Goal: Task Accomplishment & Management: Manage account settings

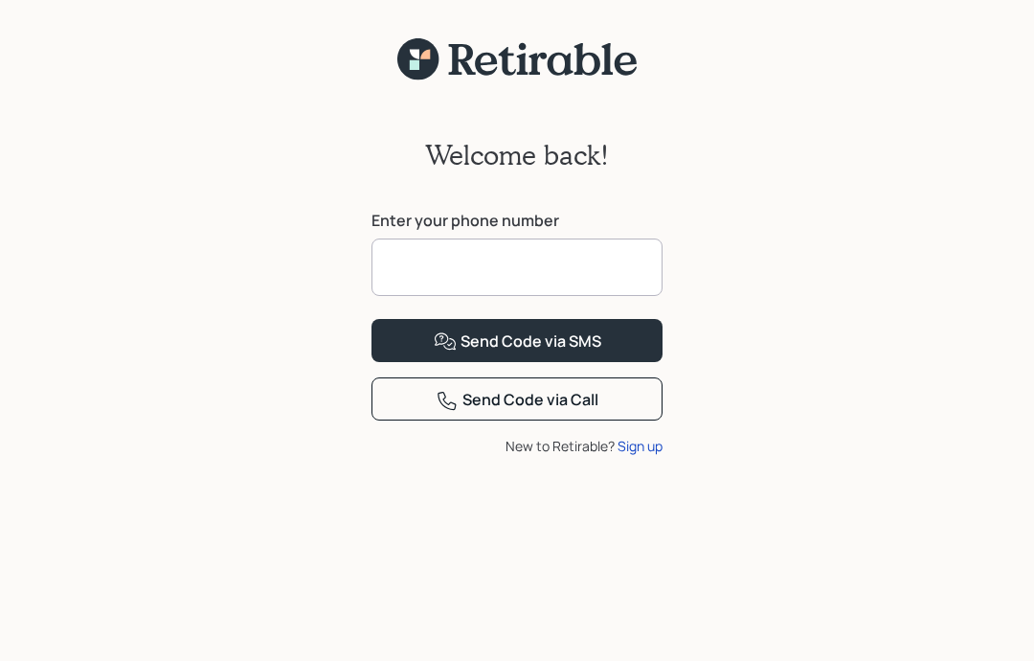
click at [579, 258] on input at bounding box center [517, 266] width 291 height 57
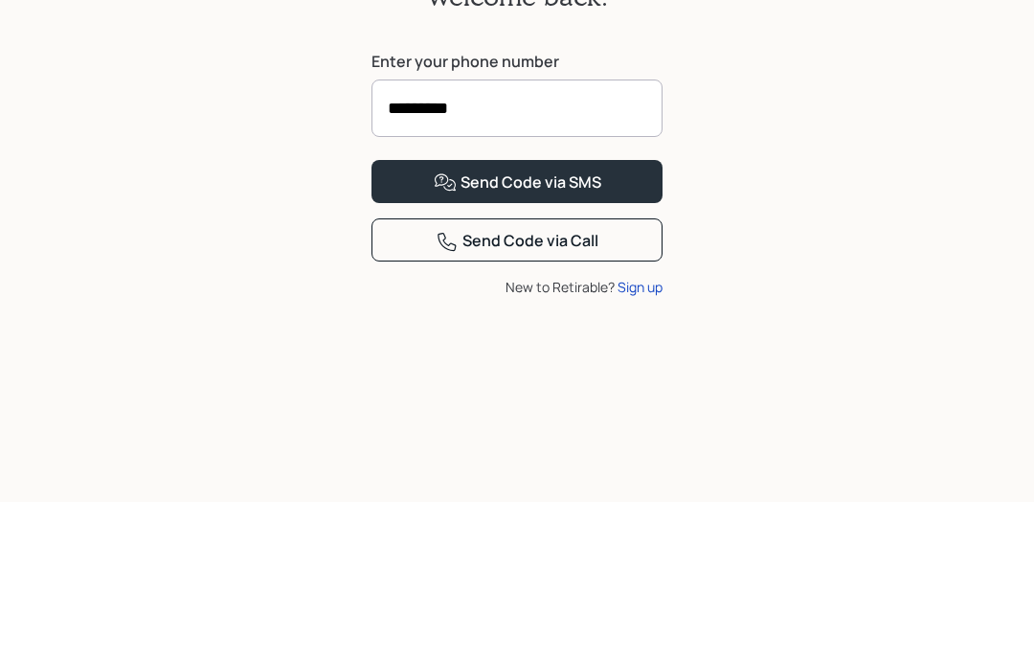
type input "**********"
click at [517, 319] on button "Send Code via SMS" at bounding box center [517, 340] width 291 height 43
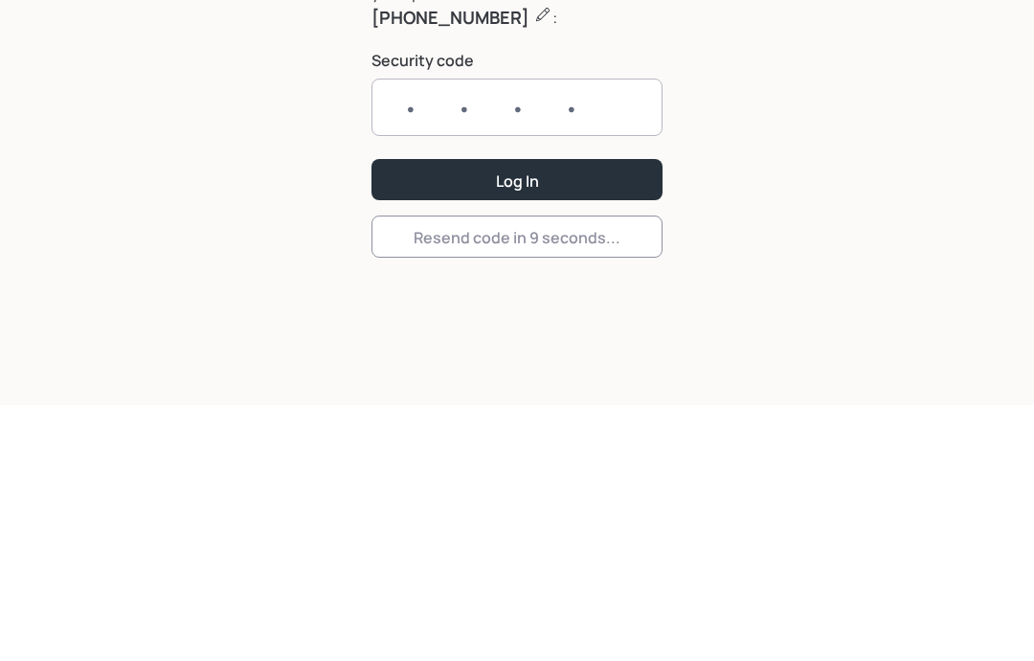
click at [601, 335] on input "text" at bounding box center [517, 363] width 291 height 57
type input "4141"
click at [623, 416] on button "Log In" at bounding box center [517, 436] width 291 height 41
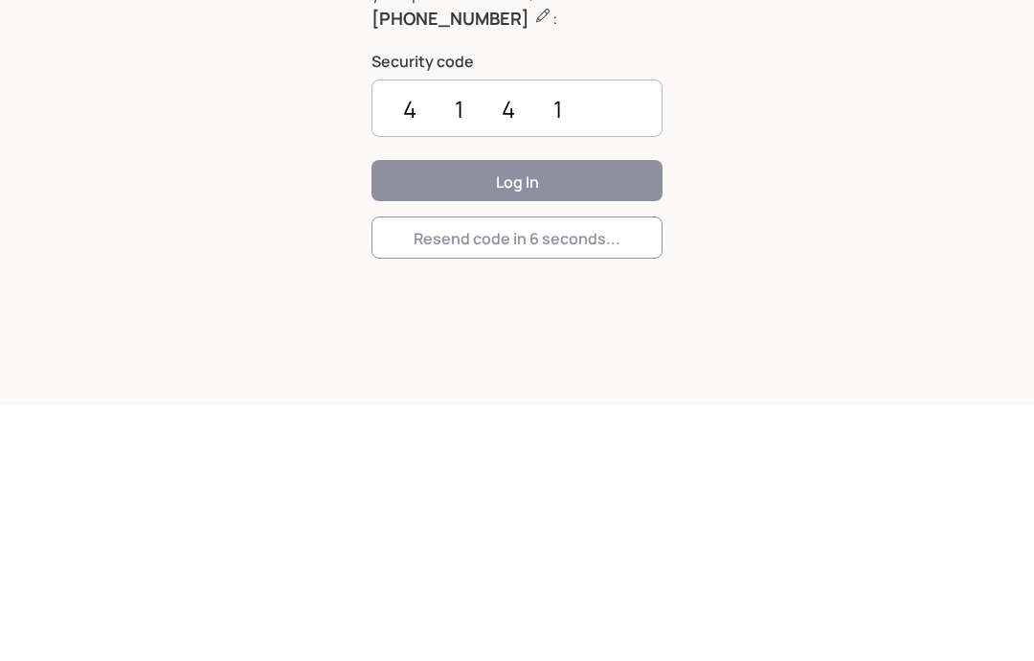
scroll to position [101, 0]
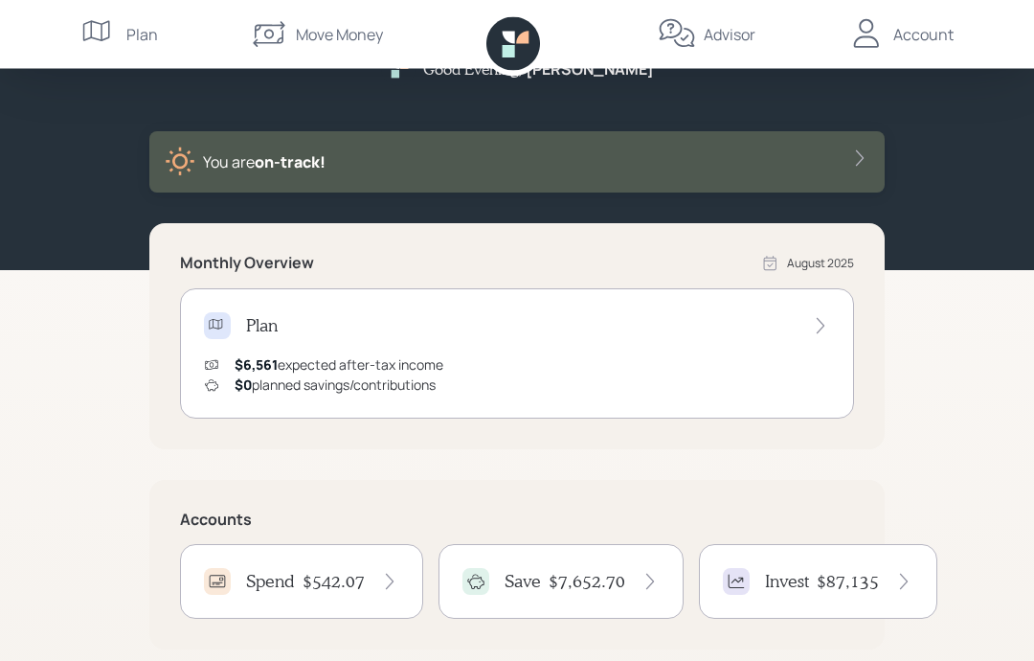
scroll to position [128, 0]
